Goal: Task Accomplishment & Management: Use online tool/utility

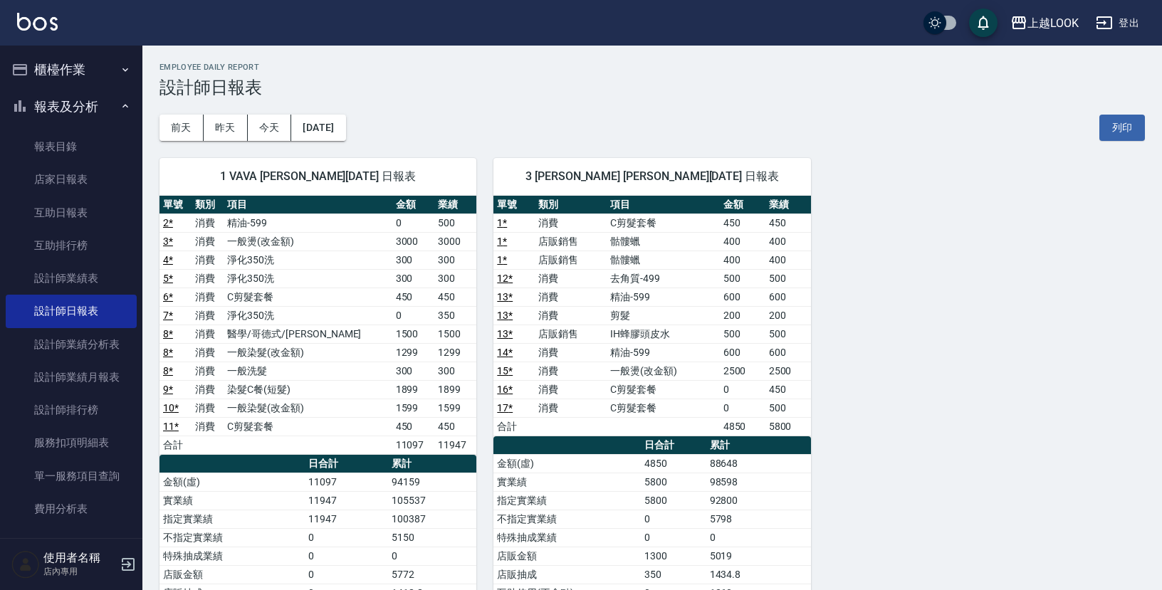
scroll to position [58, 0]
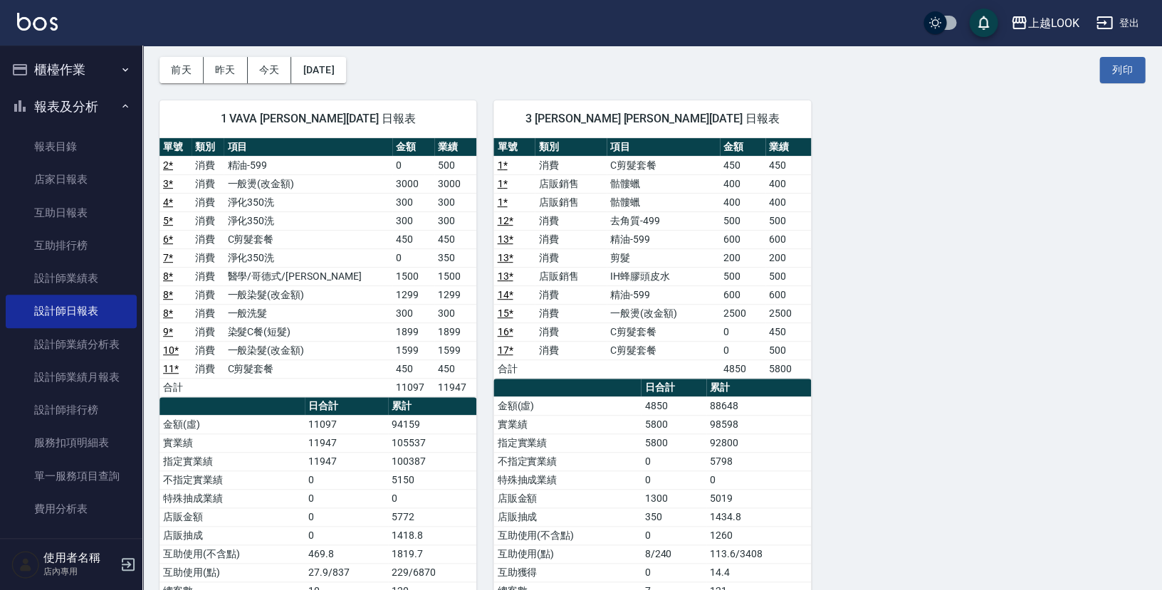
click at [41, 108] on button "報表及分析" at bounding box center [71, 106] width 131 height 37
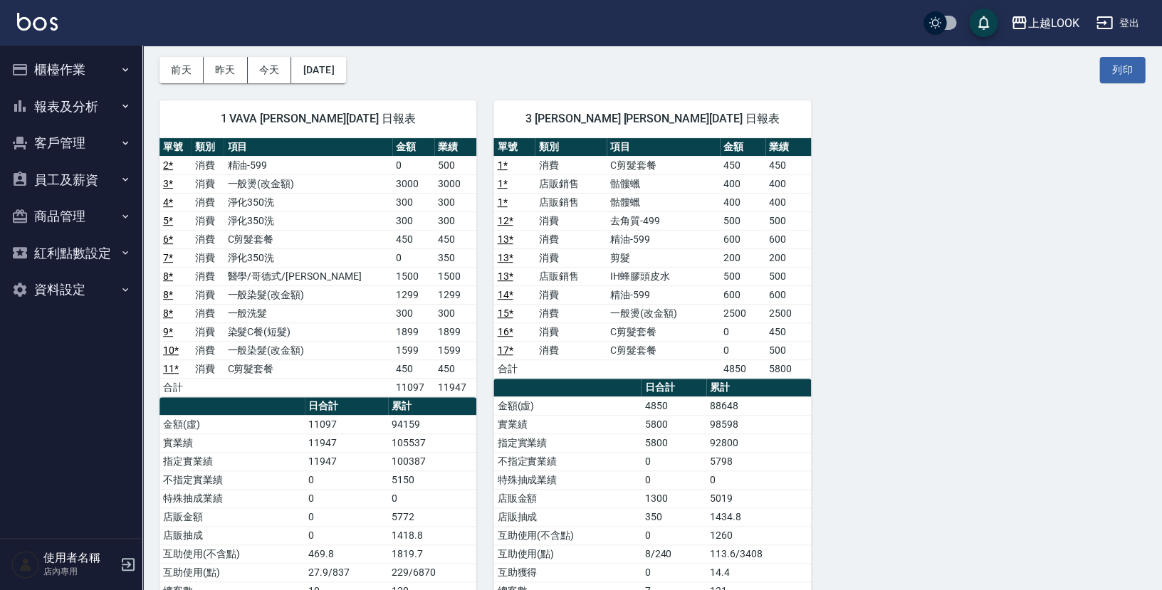
click at [51, 63] on button "櫃檯作業" at bounding box center [71, 69] width 131 height 37
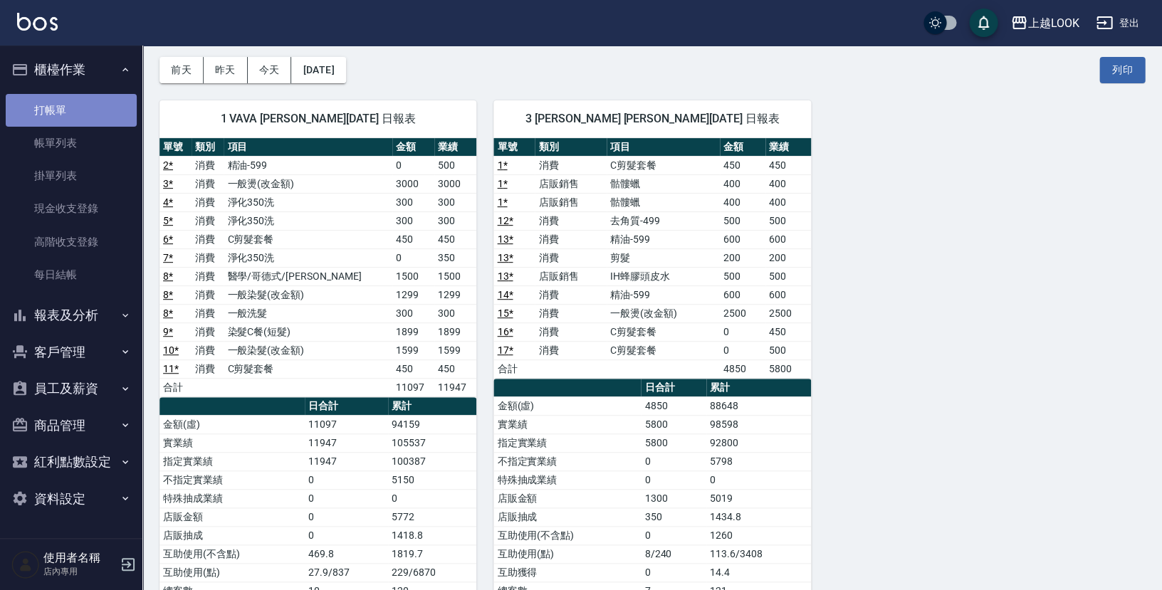
click at [66, 110] on link "打帳單" at bounding box center [71, 110] width 131 height 33
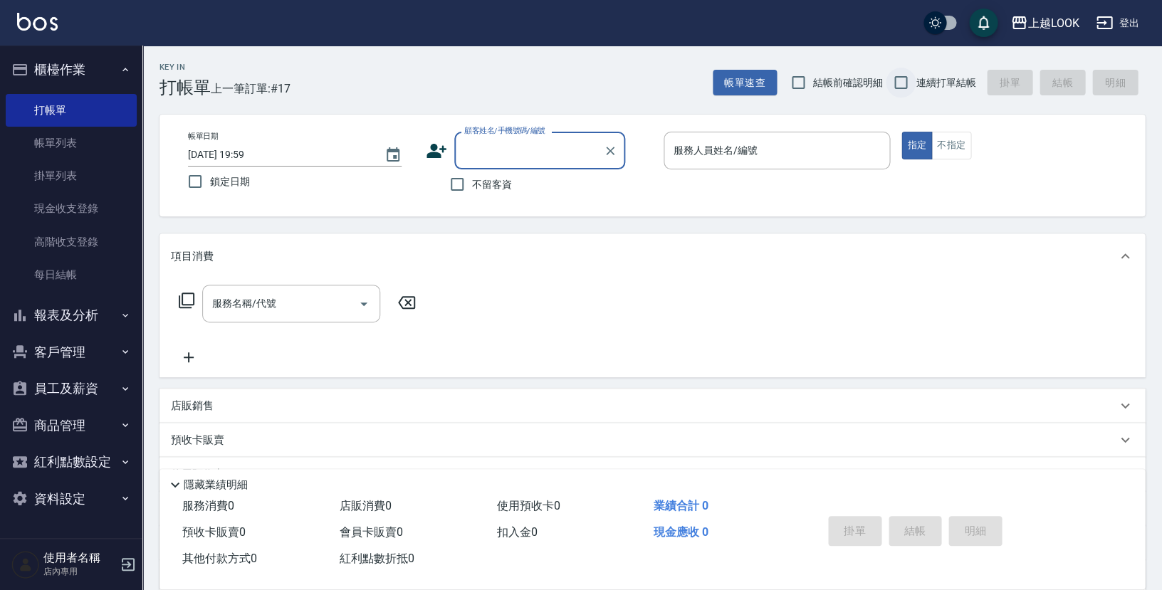
click at [896, 83] on input "連續打單結帳" at bounding box center [901, 83] width 30 height 30
checkbox input "true"
click at [474, 177] on span "不留客資" at bounding box center [492, 184] width 40 height 15
click at [472, 177] on input "不留客資" at bounding box center [457, 184] width 30 height 30
checkbox input "true"
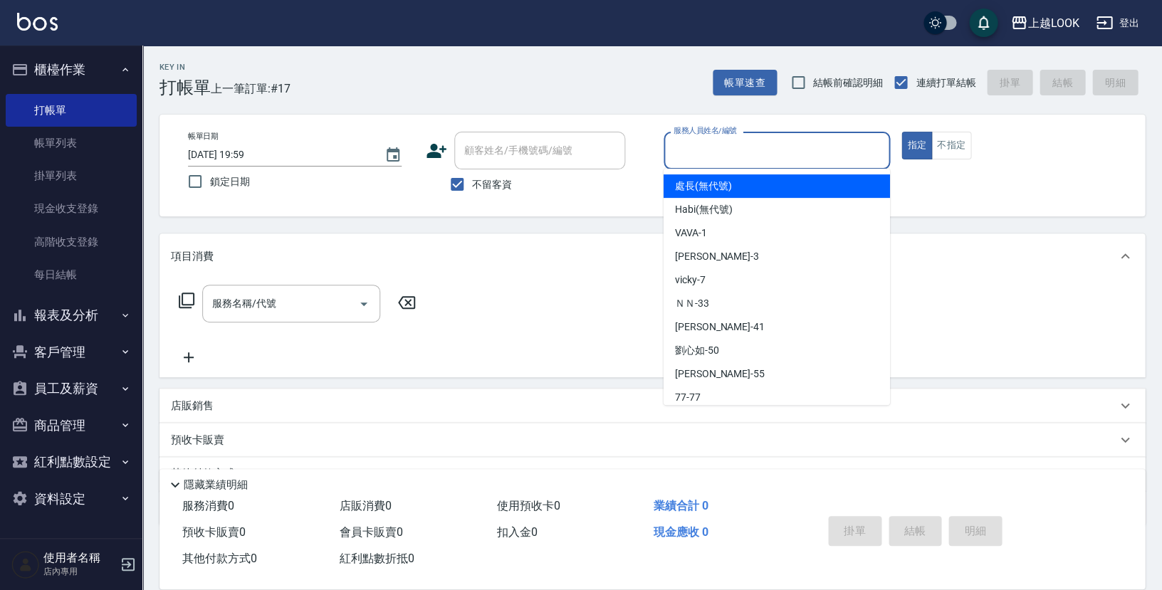
click at [745, 152] on input "服務人員姓名/編號" at bounding box center [777, 150] width 214 height 25
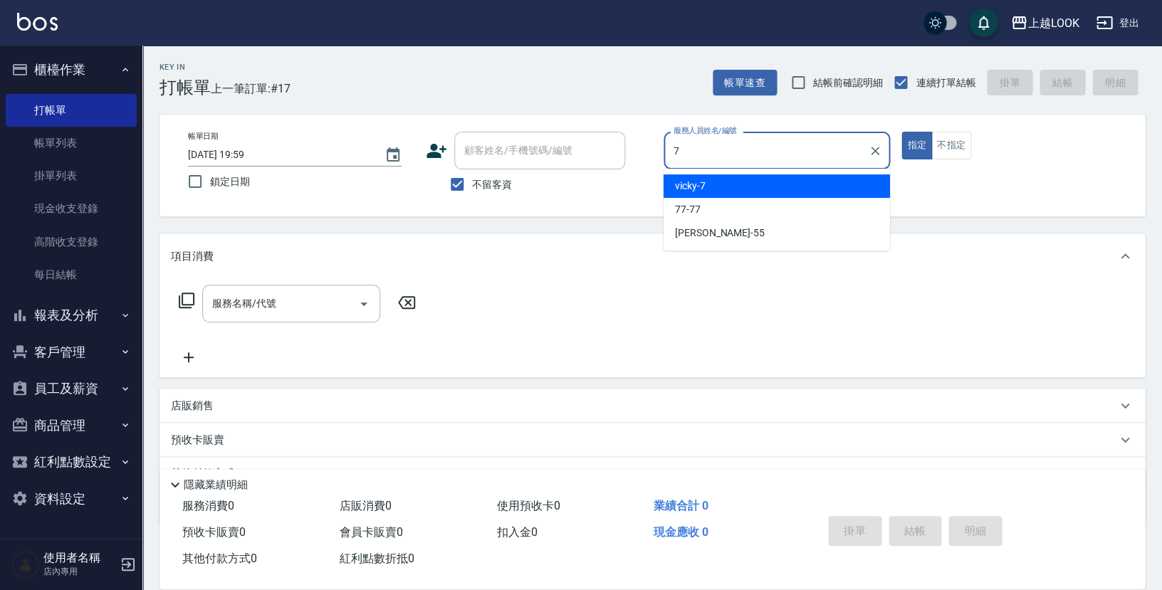
type input "vicky-7"
type button "true"
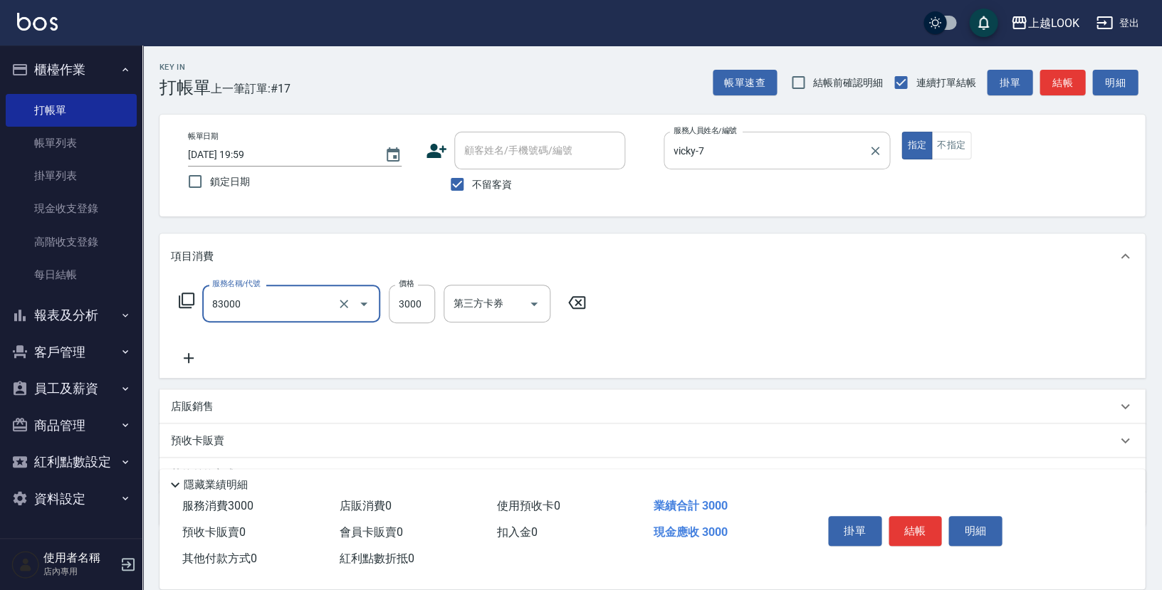
type input "儲值3000(83000)"
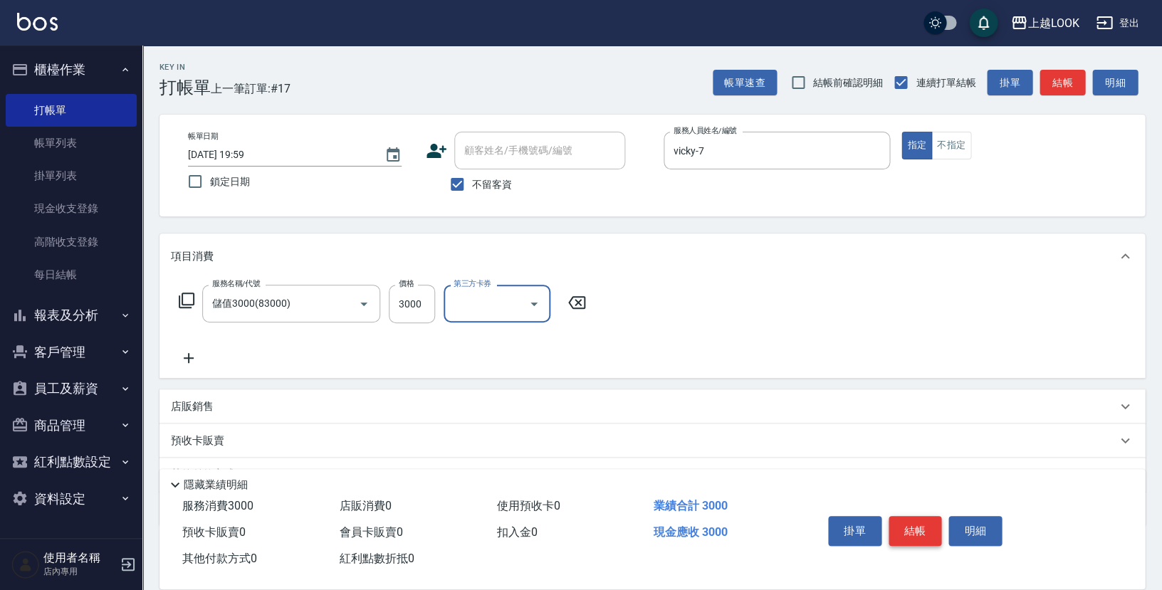
click at [920, 517] on button "結帳" at bounding box center [915, 531] width 53 height 30
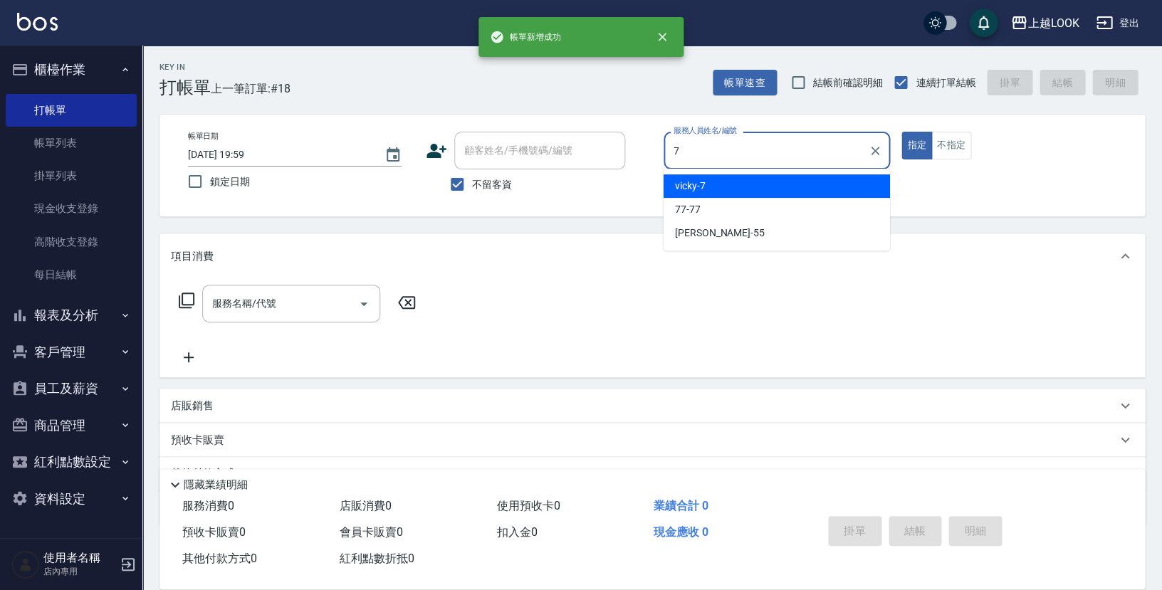
type input "vicky-7"
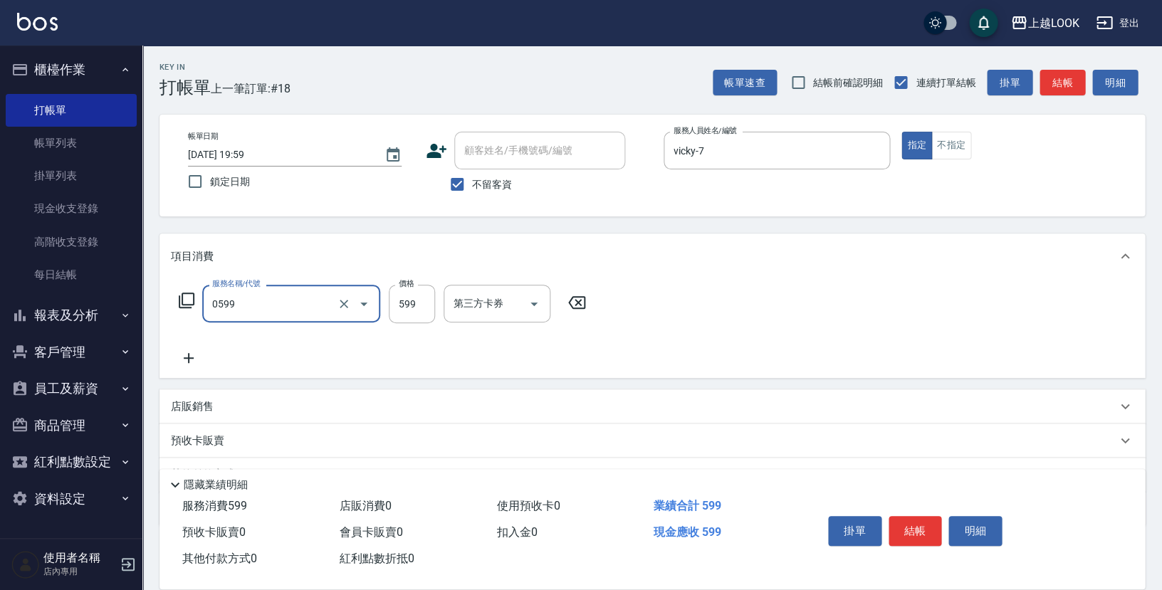
type input "精油-599(0599)"
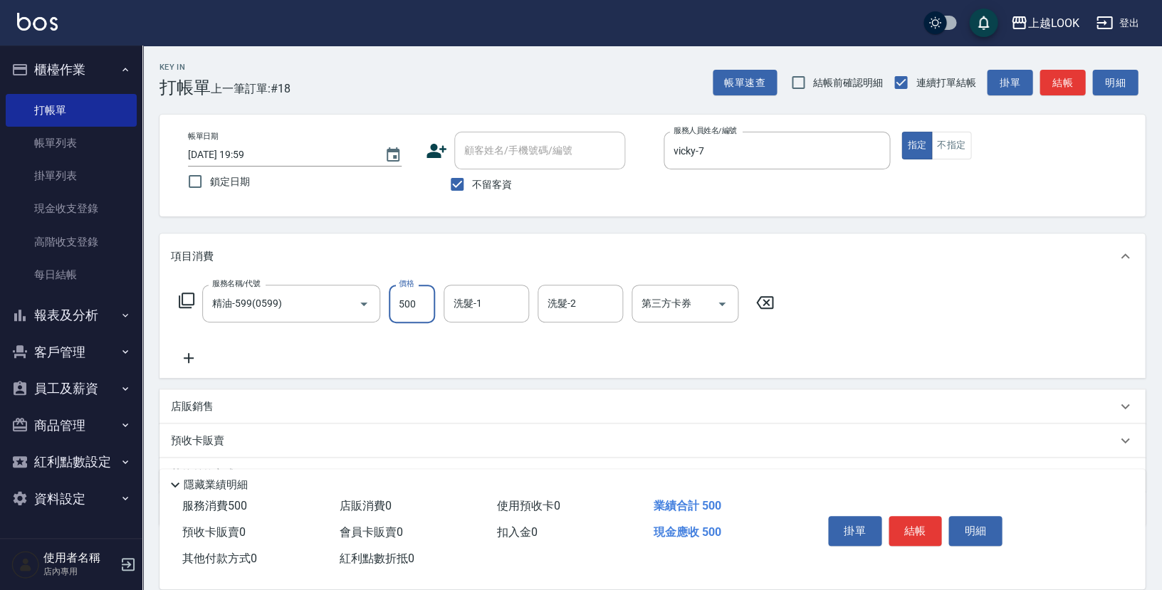
type input "500"
type input "[PERSON_NAME]-100"
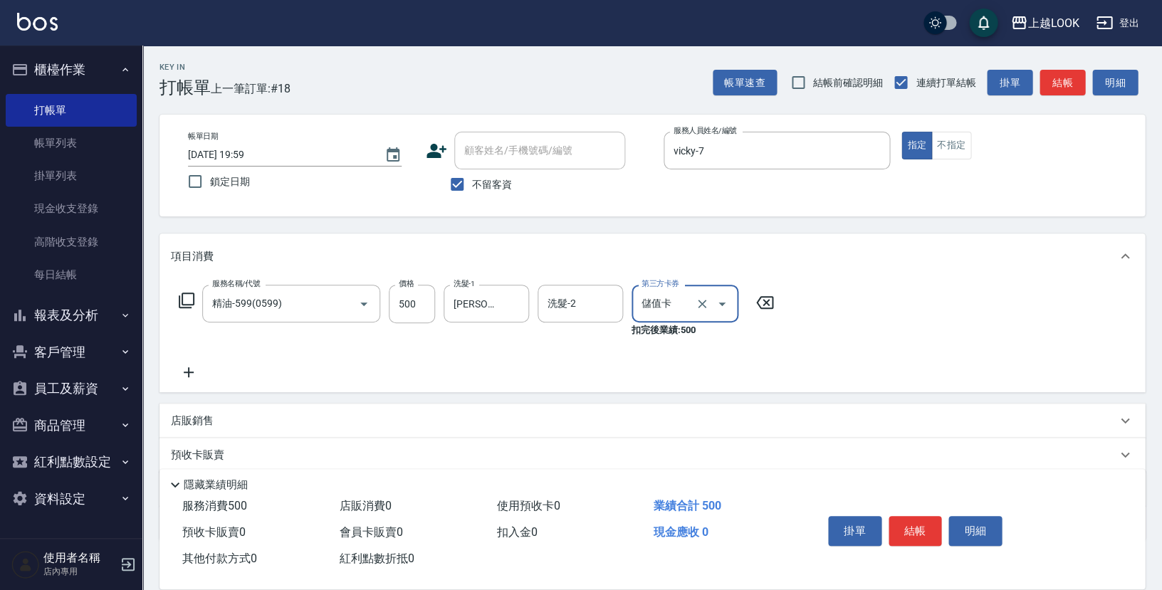
type input "儲值卡"
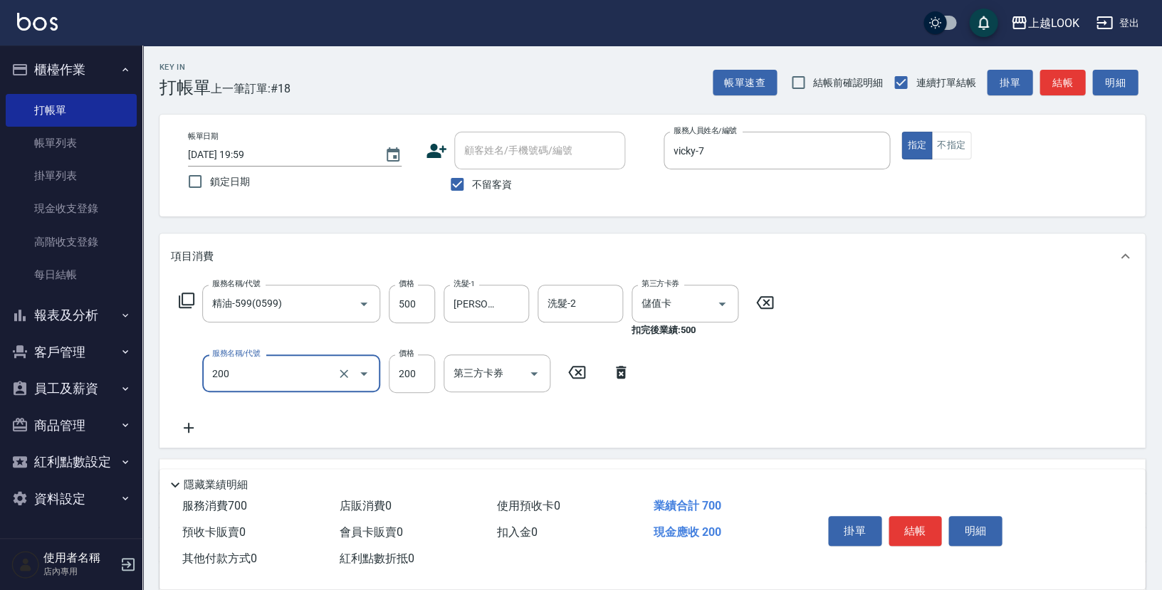
type input "剪髮(200)"
type input "300"
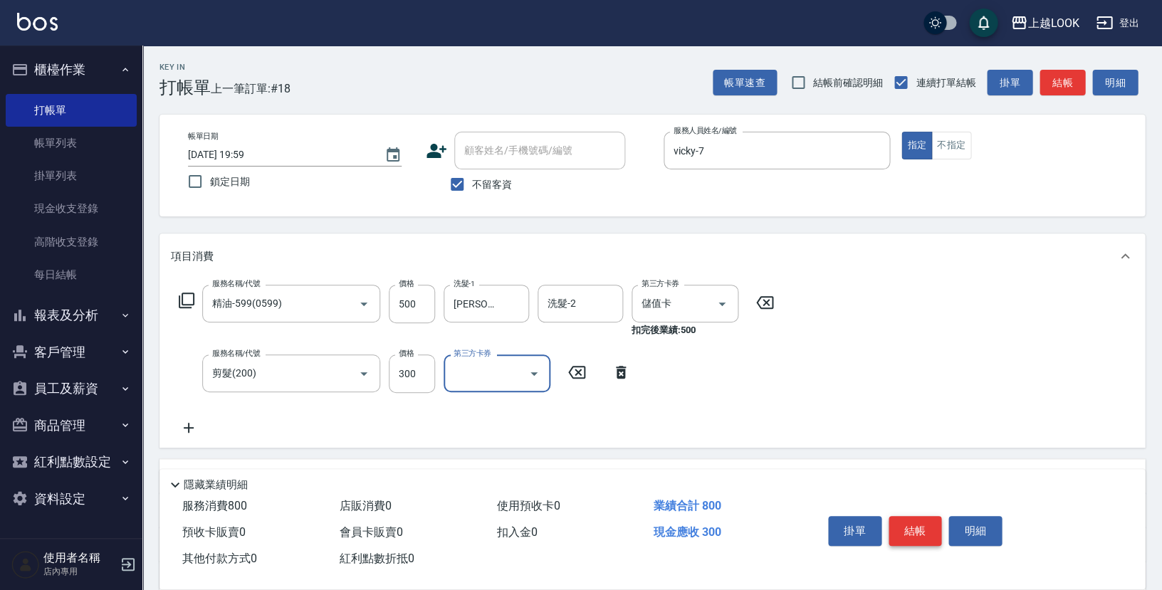
click at [921, 520] on button "結帳" at bounding box center [915, 531] width 53 height 30
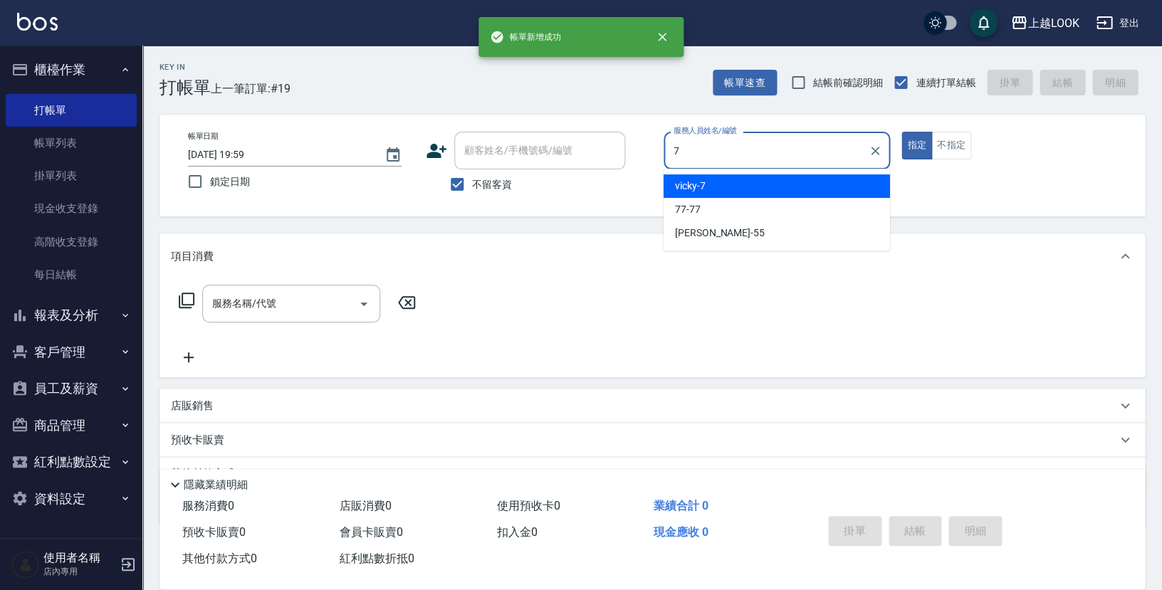
type input "vicky-7"
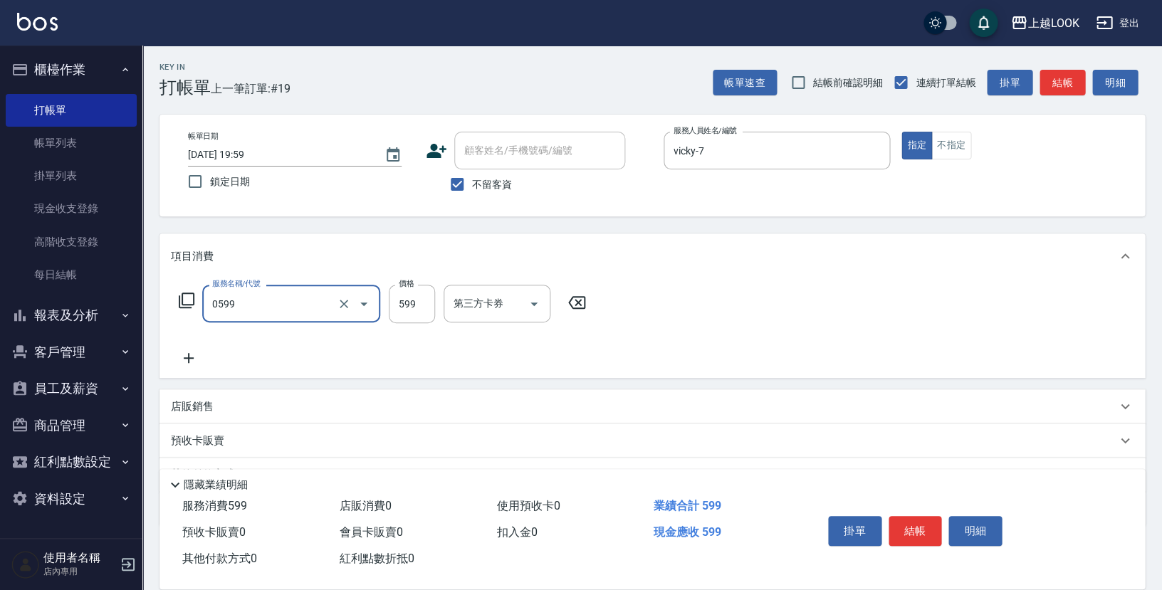
type input "精油-599(0599)"
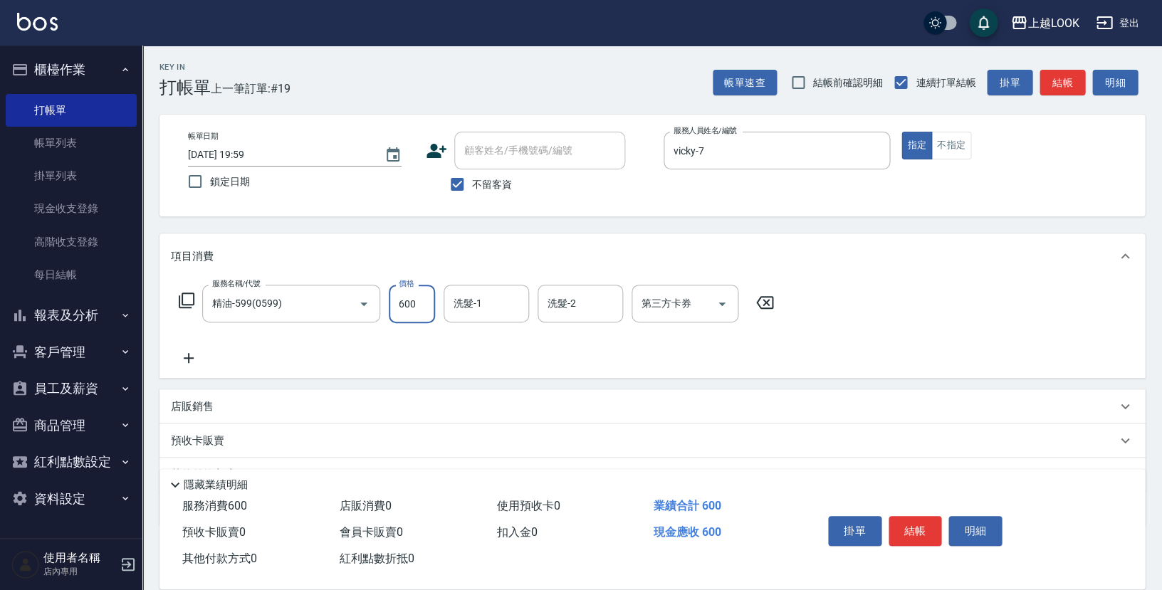
type input "600"
type input "[PERSON_NAME]-100"
click at [953, 142] on button "不指定" at bounding box center [951, 146] width 40 height 28
click at [913, 525] on button "結帳" at bounding box center [915, 531] width 53 height 30
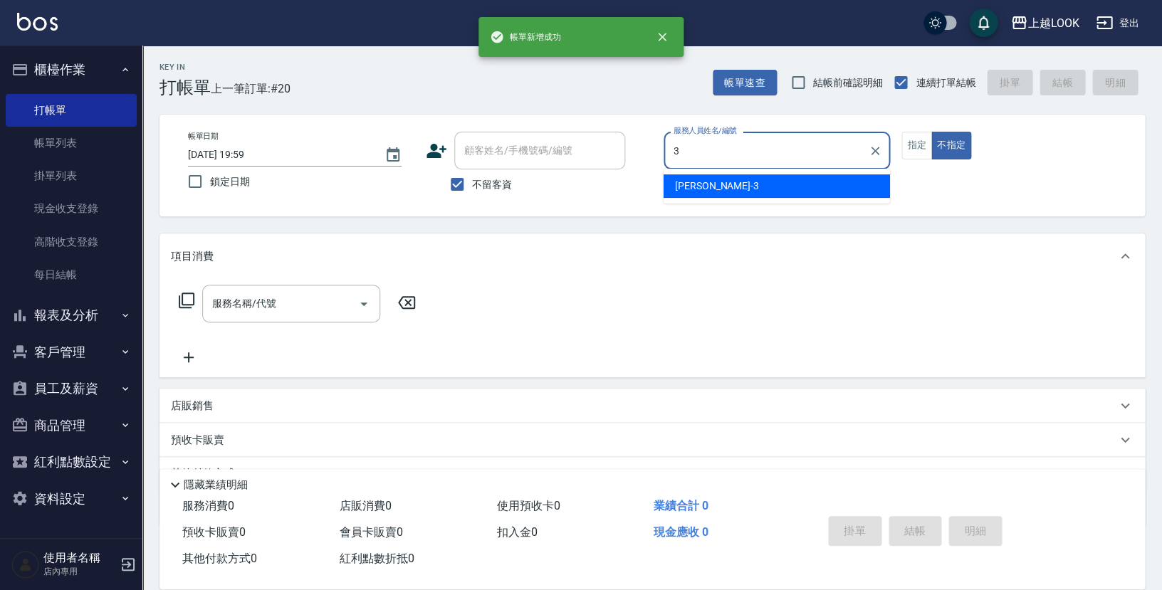
type input "[PERSON_NAME]-3"
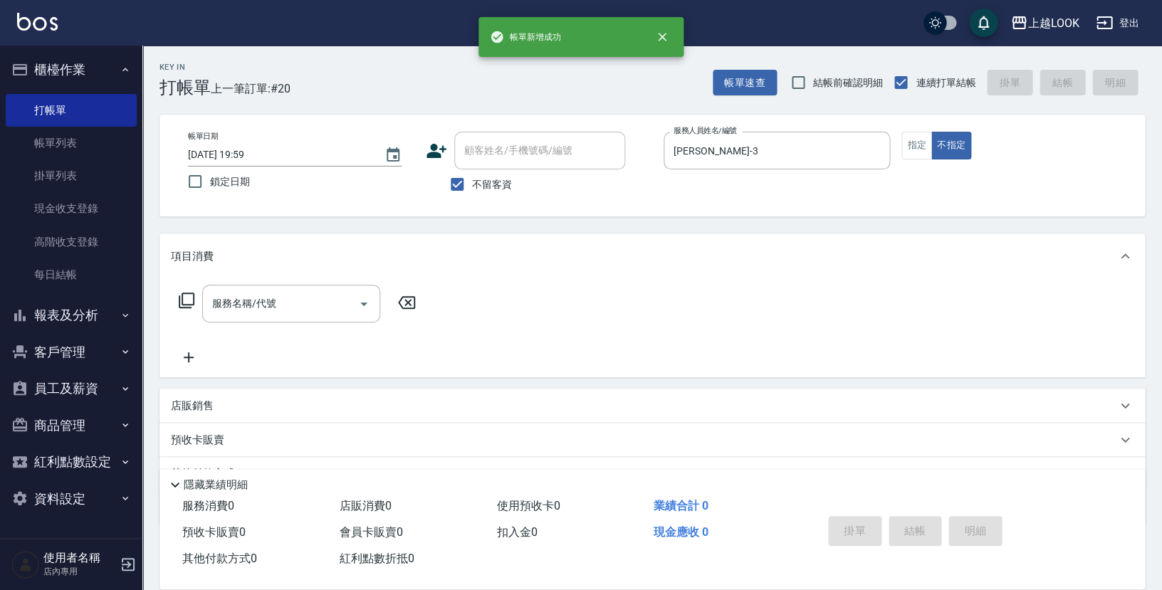
type button "false"
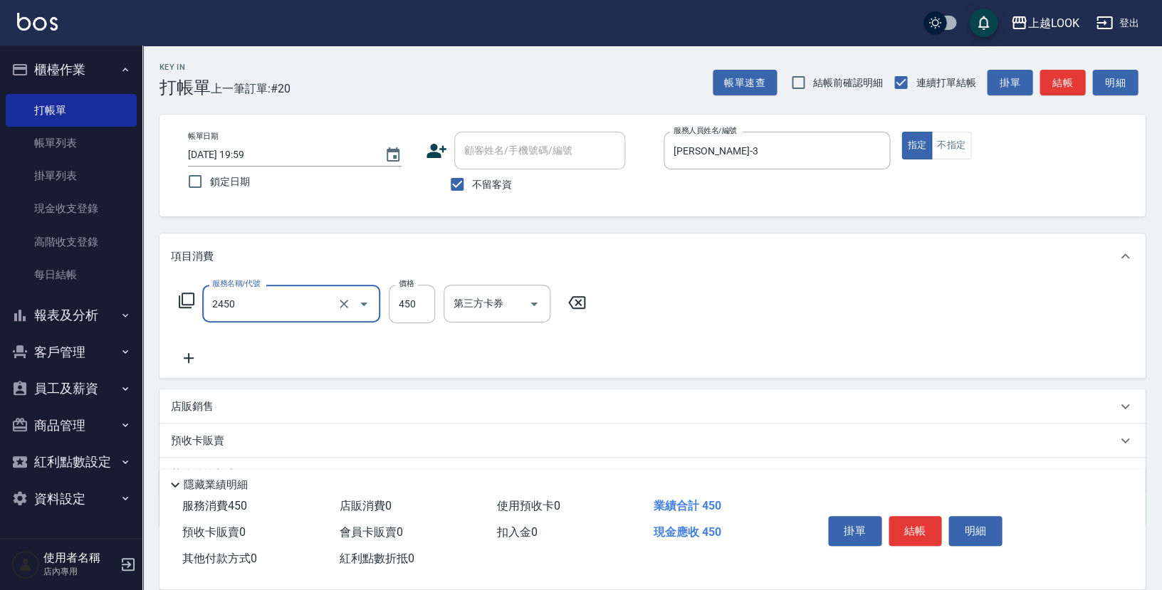
type input "C剪髮套餐(2450)"
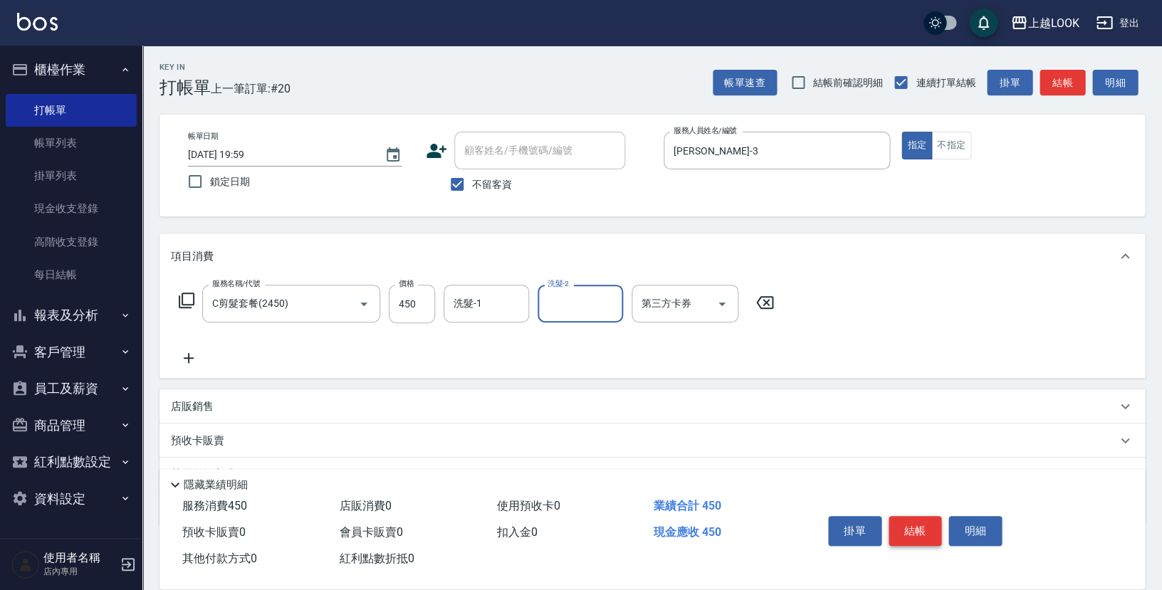
click at [912, 521] on button "結帳" at bounding box center [915, 531] width 53 height 30
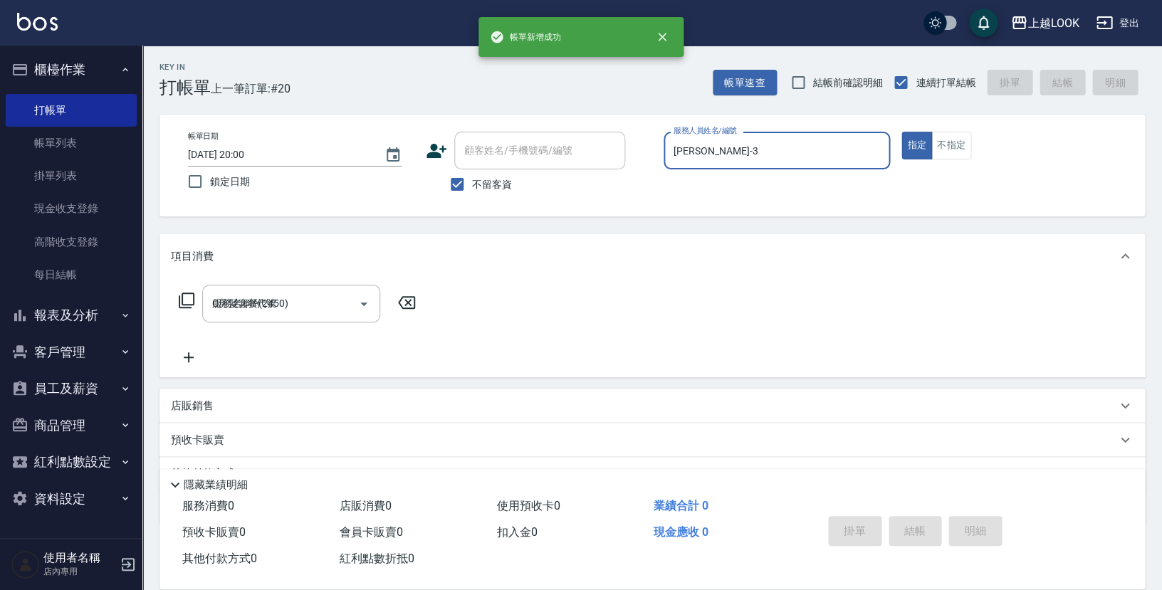
type input "[DATE] 20:00"
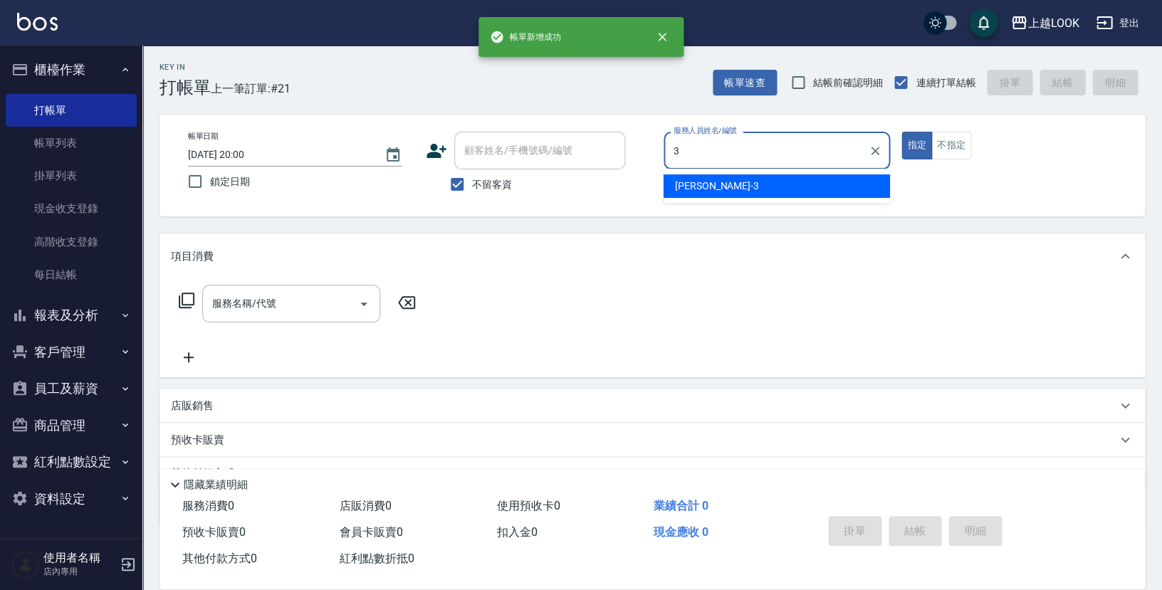
type input "[PERSON_NAME]-3"
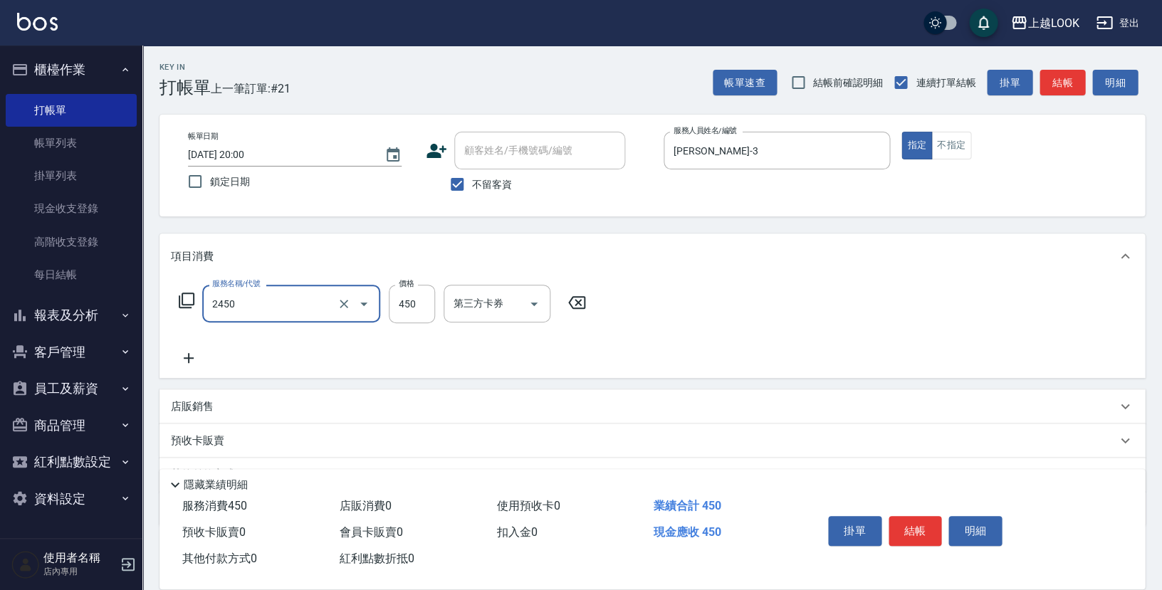
type input "C剪髮套餐(2450)"
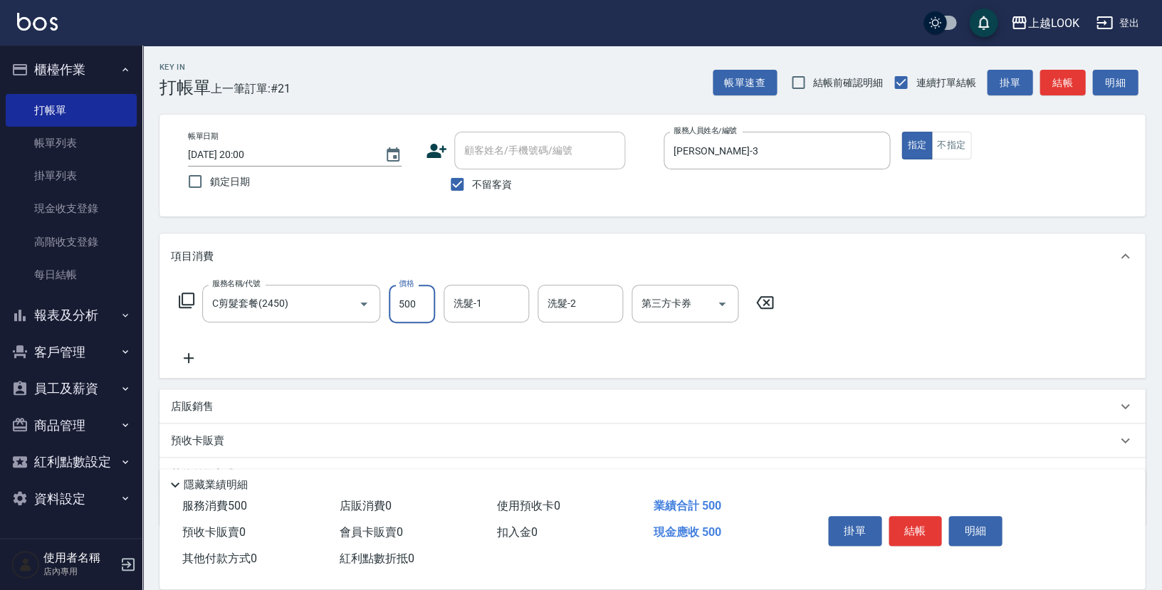
type input "500"
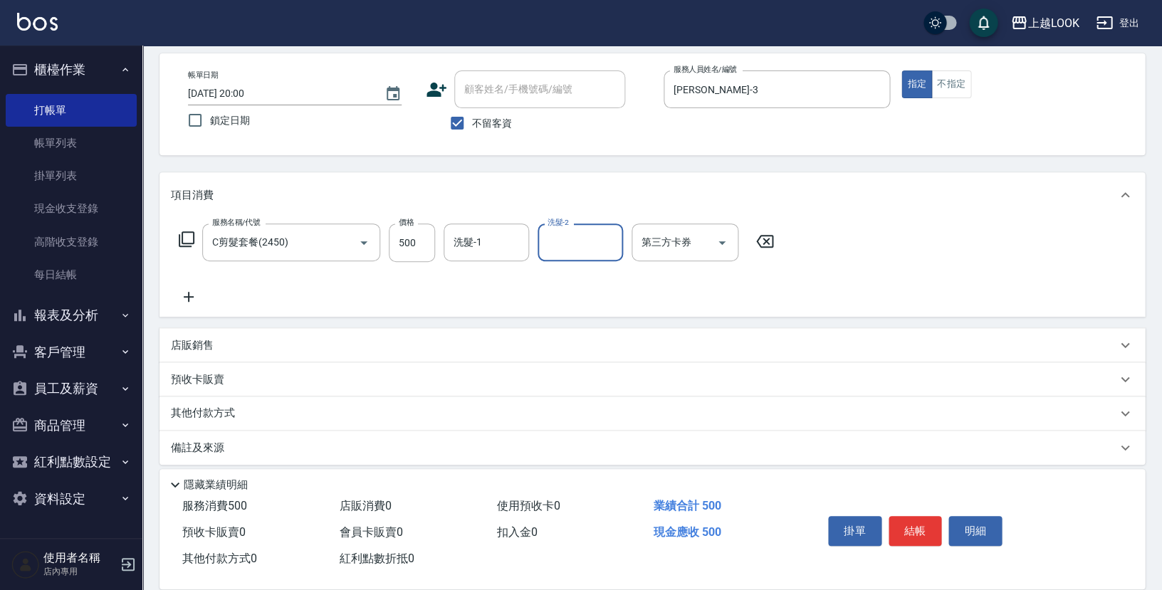
click at [198, 340] on p "店販銷售" at bounding box center [192, 345] width 43 height 15
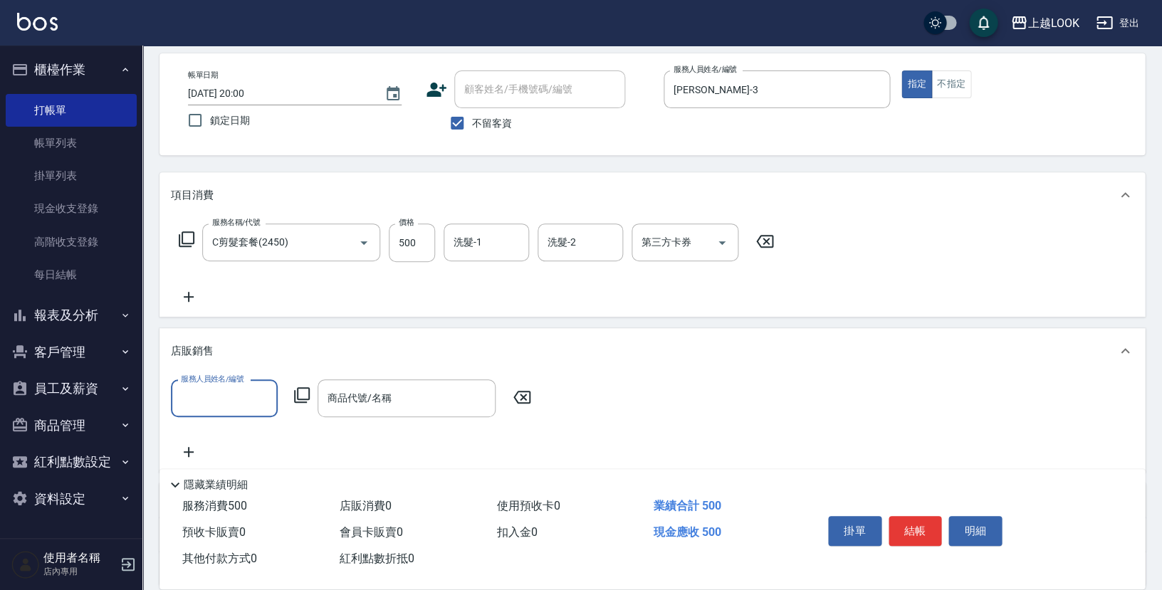
scroll to position [0, 0]
type input "[PERSON_NAME]-3"
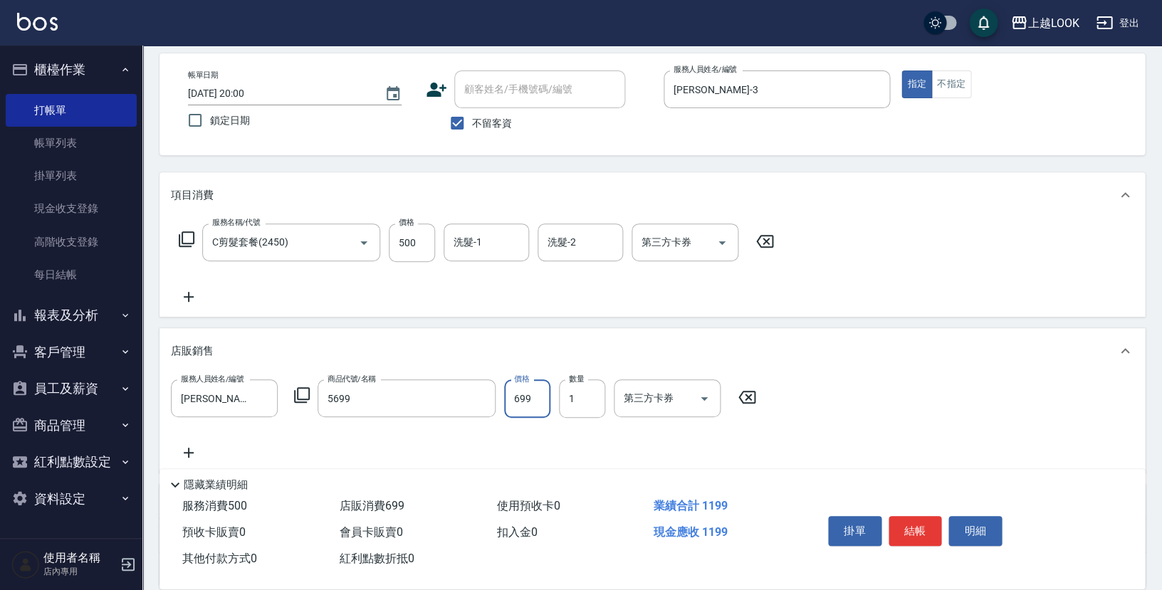
type input "水水沁涼洗護組"
click at [928, 525] on button "結帳" at bounding box center [915, 531] width 53 height 30
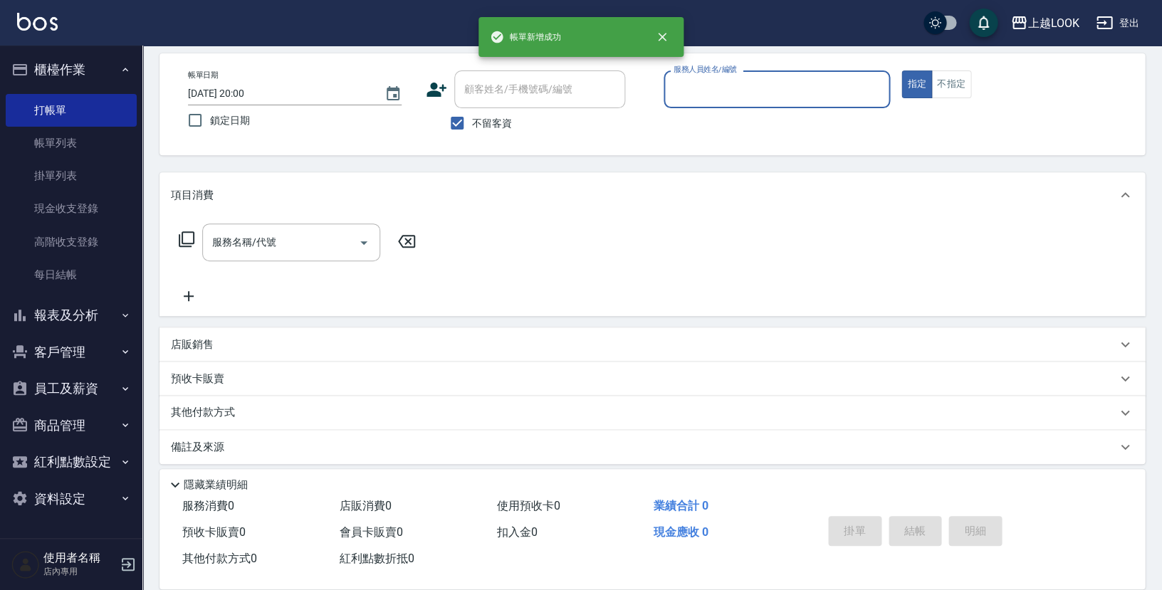
scroll to position [61, 0]
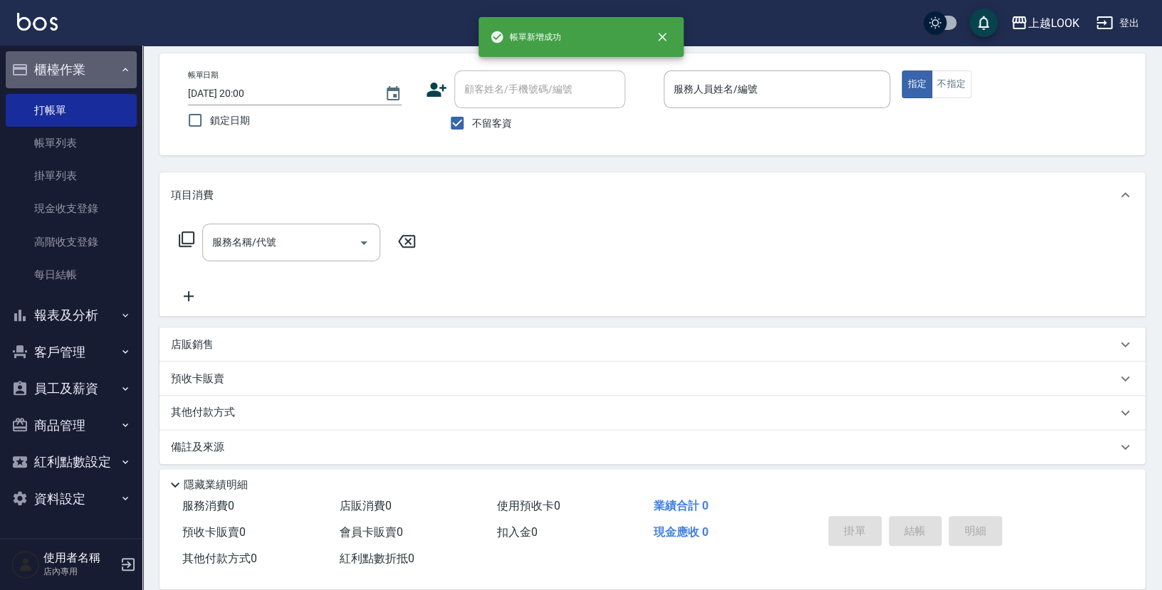
click at [54, 68] on button "櫃檯作業" at bounding box center [71, 69] width 131 height 37
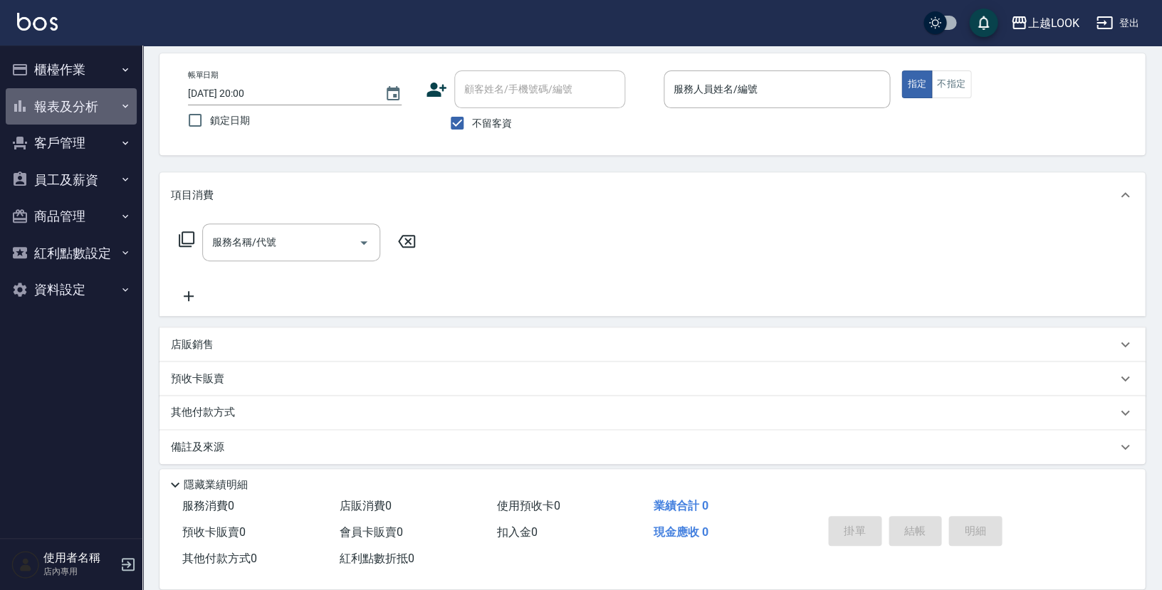
click at [55, 108] on button "報表及分析" at bounding box center [71, 106] width 131 height 37
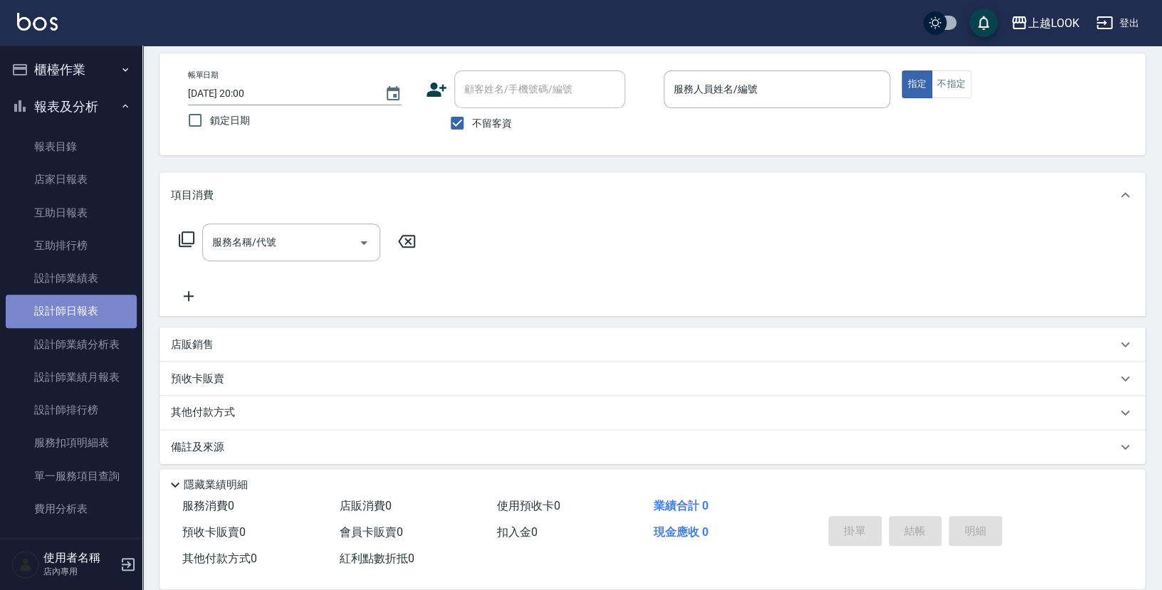
click at [77, 303] on link "設計師日報表" at bounding box center [71, 311] width 131 height 33
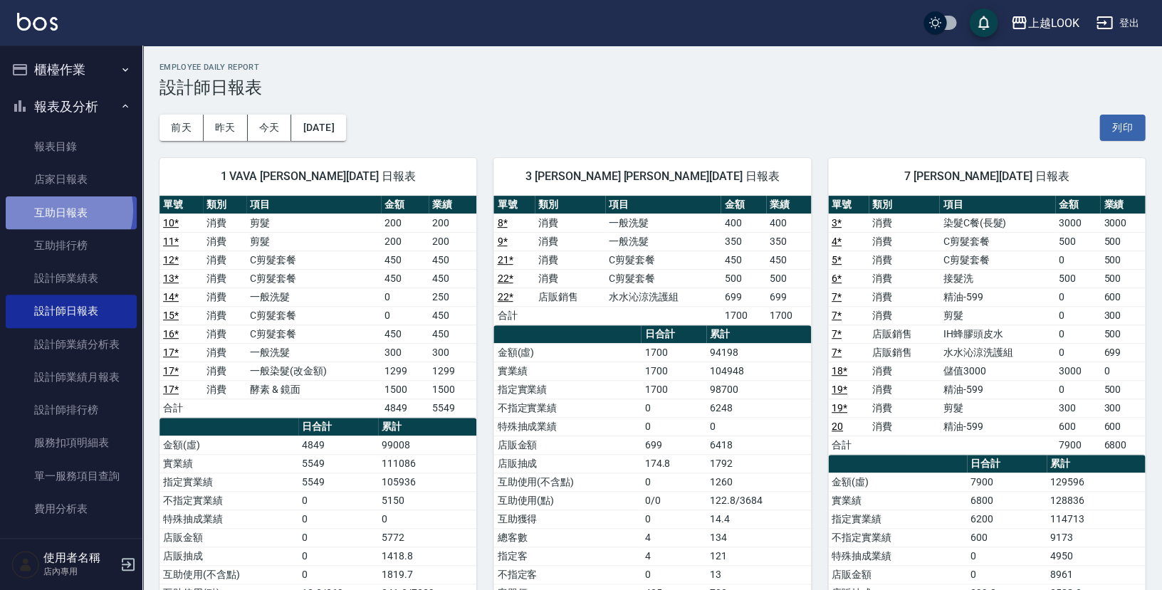
click at [62, 208] on link "互助日報表" at bounding box center [71, 213] width 131 height 33
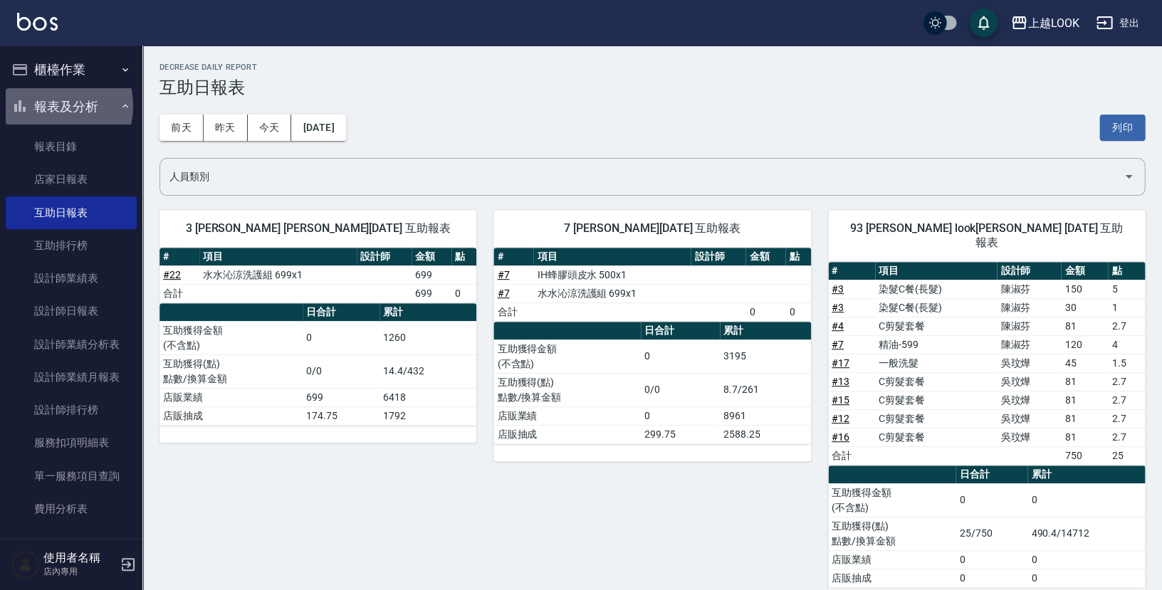
click at [43, 105] on button "報表及分析" at bounding box center [71, 106] width 131 height 37
